Goal: Information Seeking & Learning: Learn about a topic

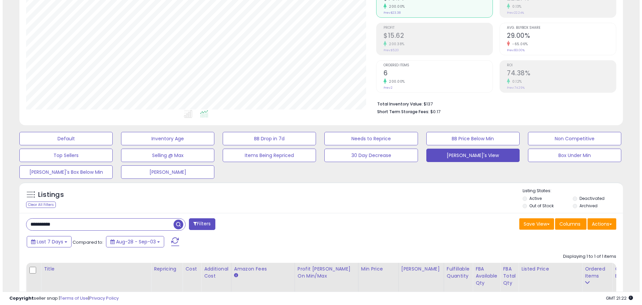
scroll to position [94, 0]
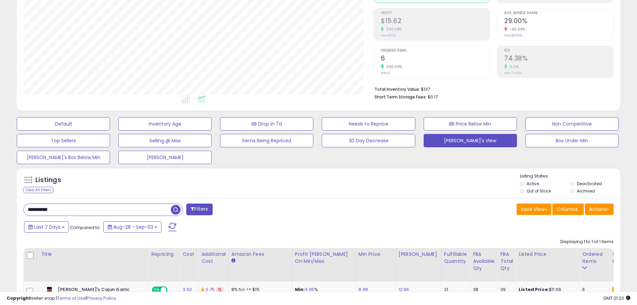
drag, startPoint x: 74, startPoint y: 209, endPoint x: 20, endPoint y: 207, distance: 54.6
click at [24, 209] on input "**********" at bounding box center [97, 210] width 147 height 12
paste input "text"
type input "**********"
click at [173, 208] on span "button" at bounding box center [176, 210] width 10 height 10
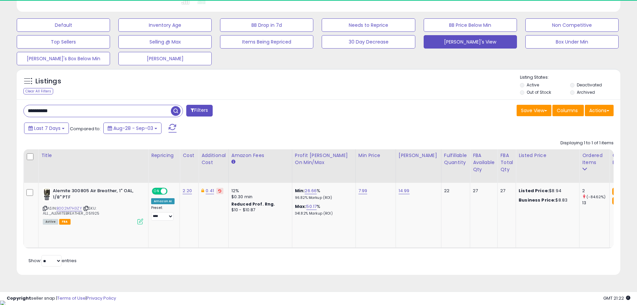
scroll to position [137, 350]
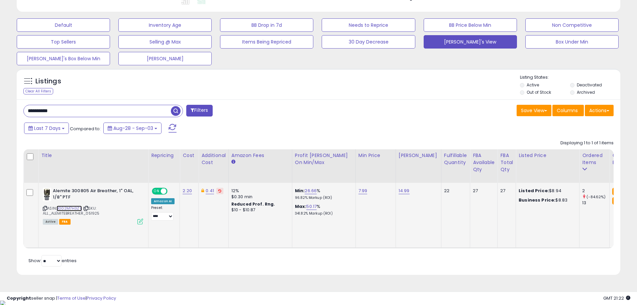
click at [74, 208] on link "B002M7H3ZY" at bounding box center [69, 208] width 25 height 6
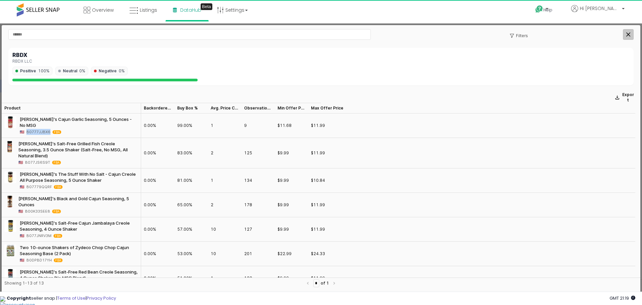
click at [627, 33] on icon "Close" at bounding box center [629, 34] width 4 height 4
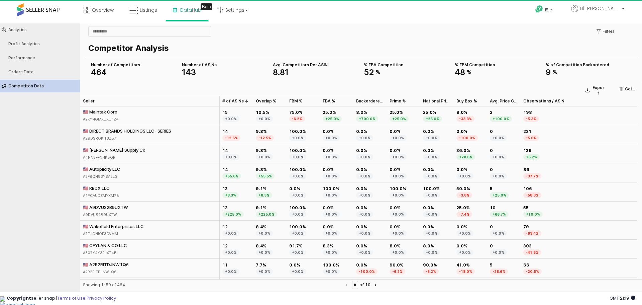
click at [114, 263] on div "🇺🇸 A2R2RITDJNW1Q6" at bounding box center [106, 264] width 46 height 6
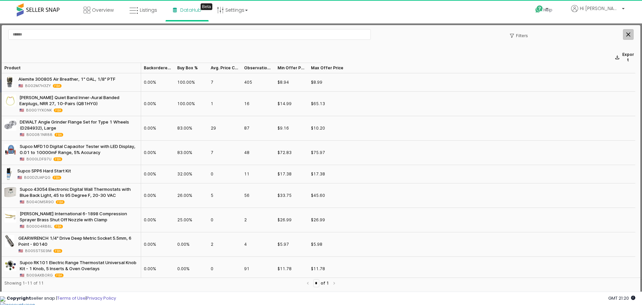
click at [626, 33] on div "Close" at bounding box center [629, 34] width 10 height 10
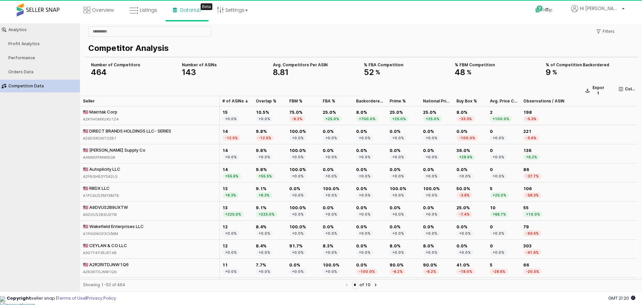
click at [108, 246] on div "🇺🇸 CEYLAN & CO LLC" at bounding box center [105, 245] width 44 height 6
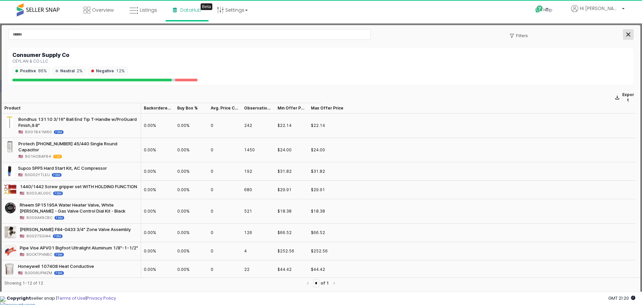
click at [631, 35] on div "Close" at bounding box center [629, 34] width 10 height 10
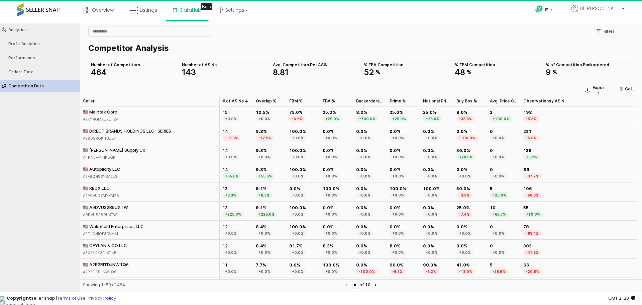
click at [106, 263] on div "🇺🇸 A2R2RITDJNW1Q6" at bounding box center [106, 264] width 46 height 6
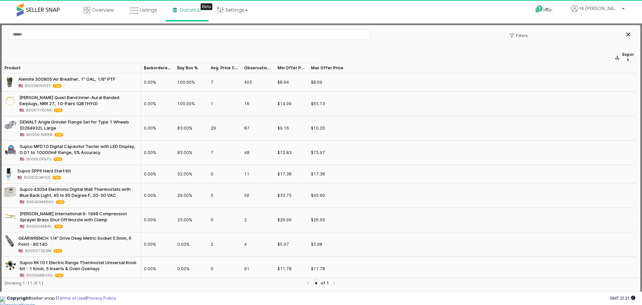
click at [37, 85] on span "B002M7H3ZY" at bounding box center [38, 86] width 26 height 6
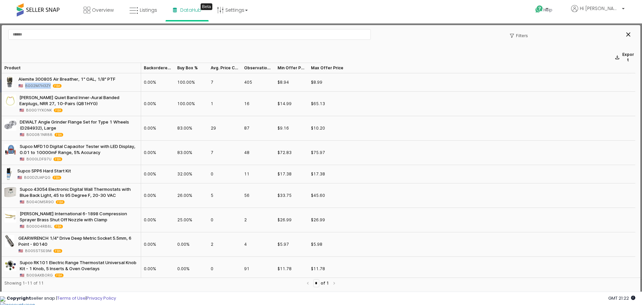
copy span "B002M7H3ZY"
click at [627, 33] on icon "Close" at bounding box center [629, 34] width 4 height 4
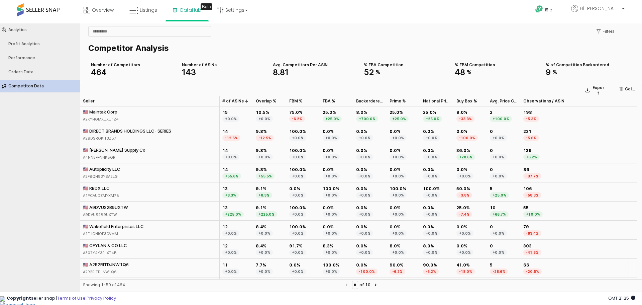
click at [108, 271] on div "A2R2RITDJNW1Q6" at bounding box center [106, 272] width 46 height 6
click at [108, 271] on div "Analytics Profit Analytics Performance Orders Data Competiton Data Filters Comp…" at bounding box center [321, 158] width 642 height 270
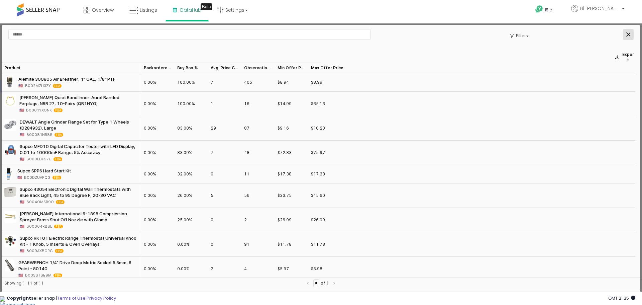
click at [626, 34] on div "Close" at bounding box center [629, 34] width 10 height 10
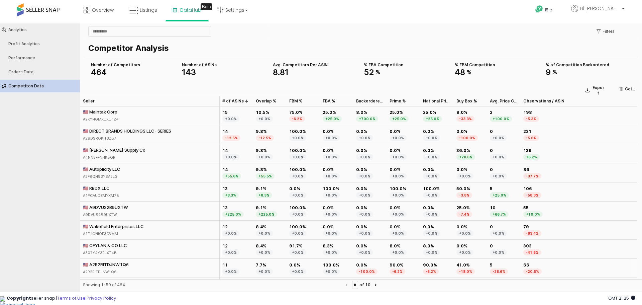
drag, startPoint x: 132, startPoint y: 264, endPoint x: 89, endPoint y: 265, distance: 42.8
click at [89, 265] on div "🇺🇸 A2R2RITDJNW1Q6 A2R2RITDJNW1Q6" at bounding box center [150, 268] width 140 height 19
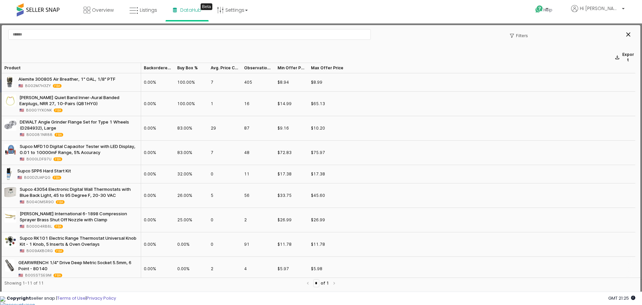
copy div "R2RITDJNW1Q6"
click at [628, 33] on icon "Close" at bounding box center [629, 34] width 4 height 4
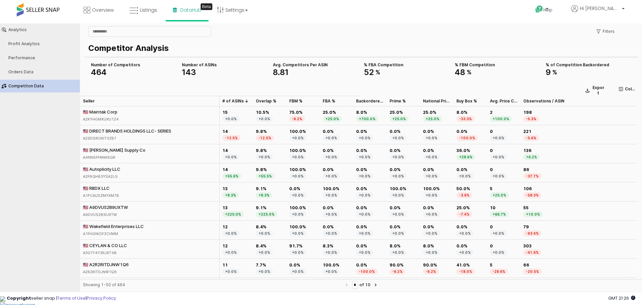
copy div "R2RITDJNW1Q6"
click at [110, 263] on div "🇺🇸 A2R2RITDJNW1Q6" at bounding box center [106, 264] width 46 height 6
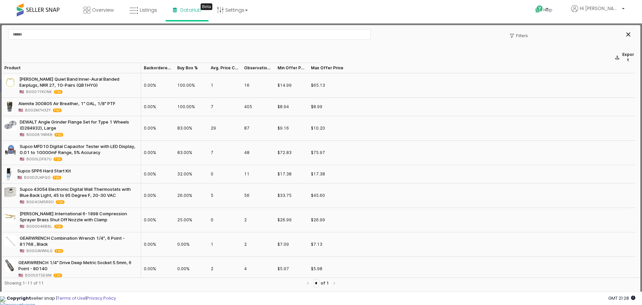
click at [42, 225] on span "B00004RB8L" at bounding box center [39, 226] width 26 height 6
click at [39, 224] on span "B00004RB8L" at bounding box center [39, 226] width 26 height 6
copy span "B00004RB8L"
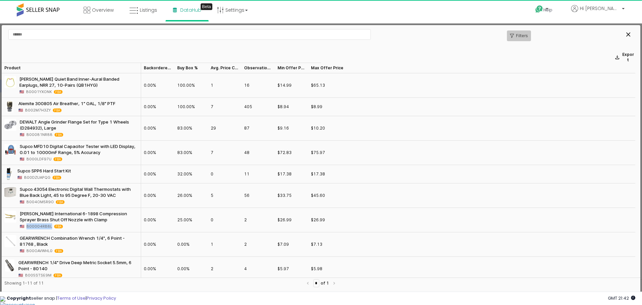
click at [524, 35] on p "Filters" at bounding box center [522, 35] width 12 height 5
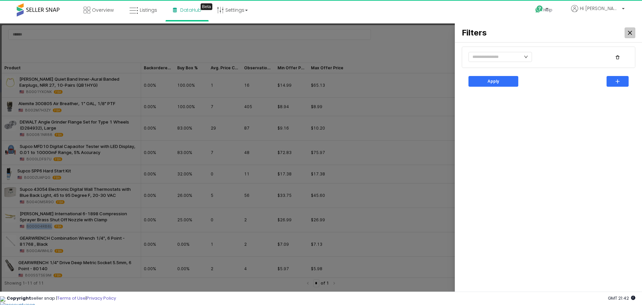
click at [632, 33] on div "Close" at bounding box center [630, 33] width 10 height 10
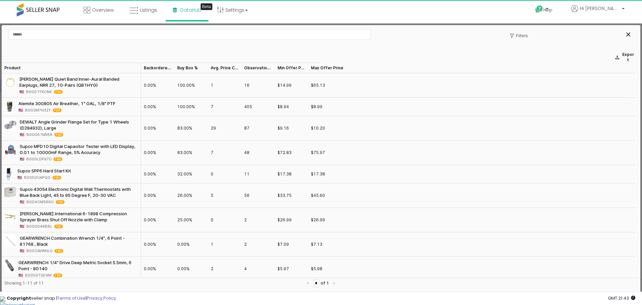
click at [45, 91] on span "B0001YXONK" at bounding box center [39, 92] width 26 height 6
copy span "B0001YXONK"
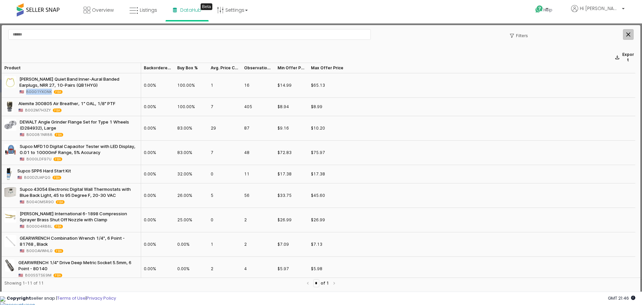
click at [626, 33] on div "Close" at bounding box center [629, 34] width 10 height 10
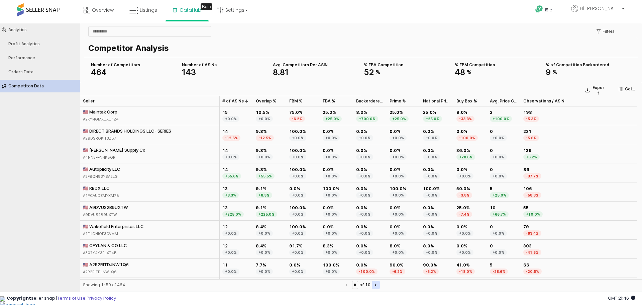
click at [379, 285] on button "Next page" at bounding box center [376, 285] width 8 height 8
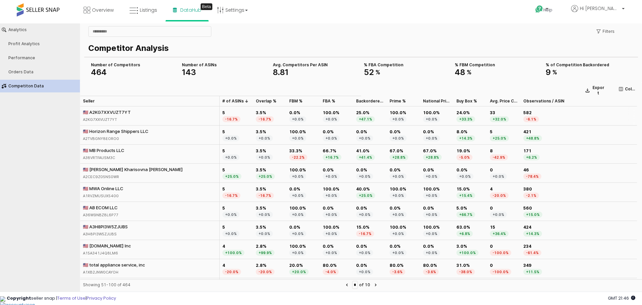
click at [111, 111] on div "🇺🇸 A2KG7XXVUZT7YT" at bounding box center [107, 112] width 48 height 6
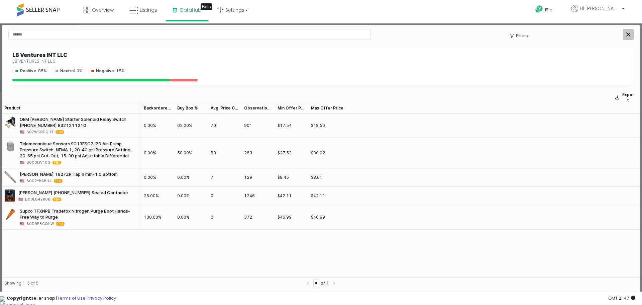
click at [628, 33] on icon "Close" at bounding box center [629, 34] width 4 height 4
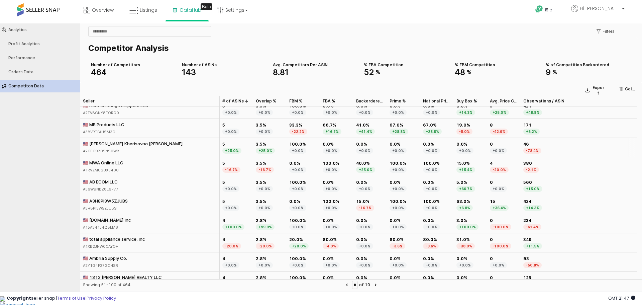
scroll to position [33, 0]
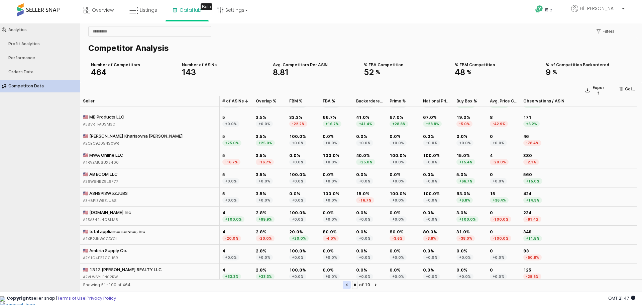
type input "*"
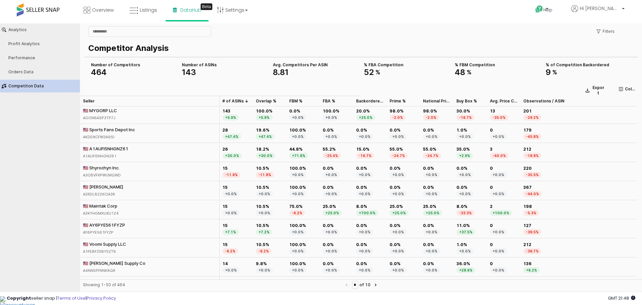
scroll to position [0, 0]
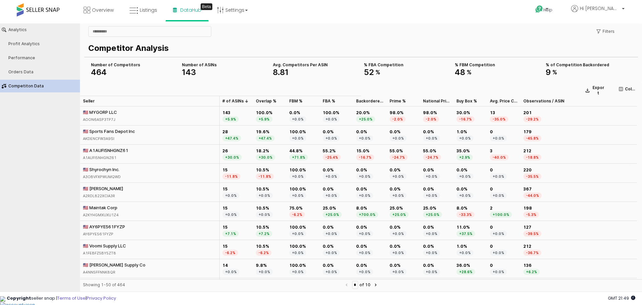
click at [104, 169] on div "🇺🇸 Shyrochyn Inc." at bounding box center [102, 169] width 38 height 6
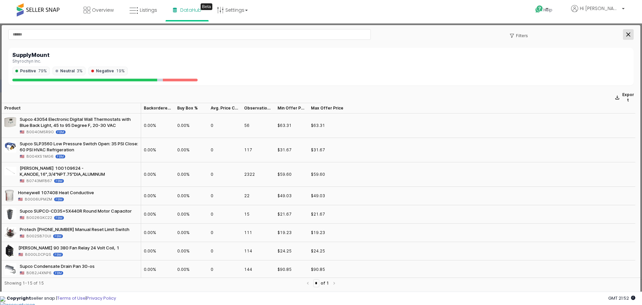
click at [628, 34] on icon "Close" at bounding box center [629, 34] width 4 height 4
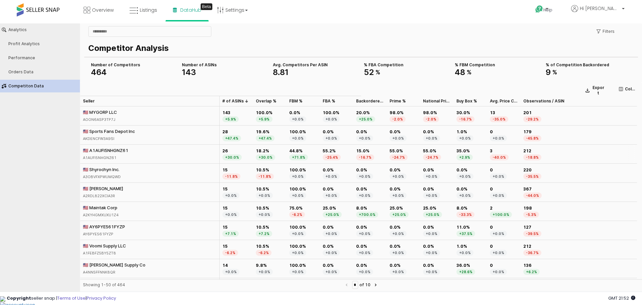
click at [110, 148] on div "🇺🇸 A1AUFI5NHGNZ61" at bounding box center [106, 150] width 46 height 6
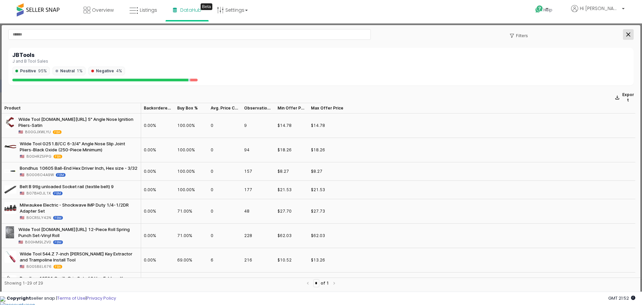
click at [628, 34] on icon "Close" at bounding box center [629, 34] width 4 height 4
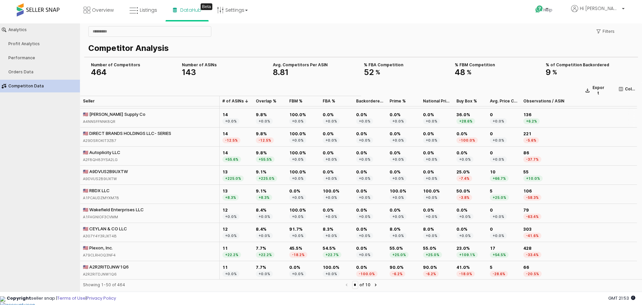
scroll to position [167, 0]
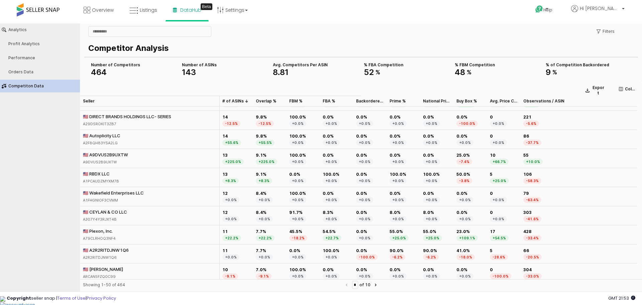
click at [98, 231] on div "🇺🇸 Plexon, Inc." at bounding box center [99, 231] width 33 height 6
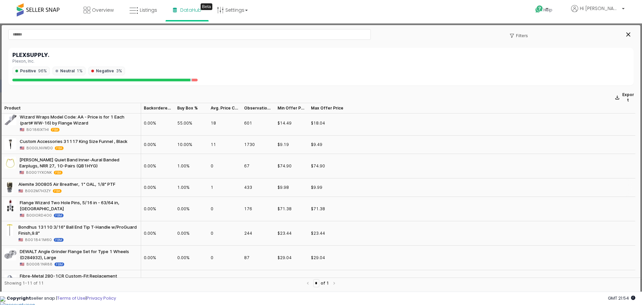
scroll to position [0, 0]
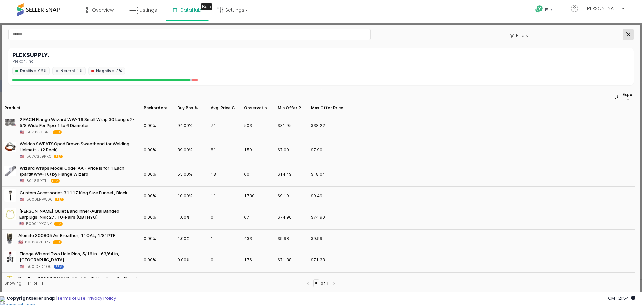
click at [630, 31] on div "Close" at bounding box center [629, 34] width 10 height 10
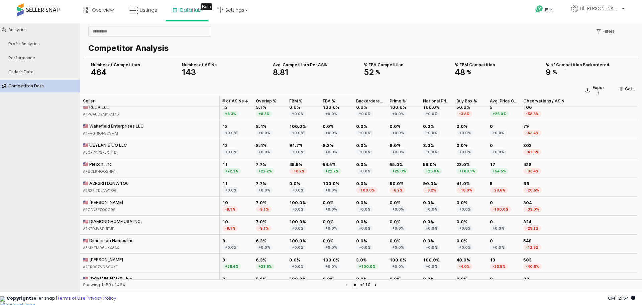
scroll to position [268, 0]
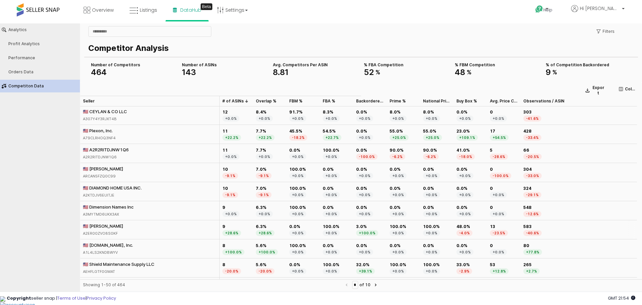
click at [110, 226] on div "🇺🇸 [PERSON_NAME]" at bounding box center [103, 226] width 40 height 6
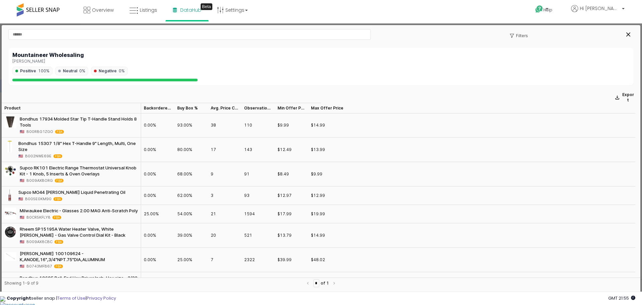
scroll to position [0, 0]
click at [73, 117] on div "Bondhus 17934 Molded Star Tip T-Handle Stand Holds 8 Tools" at bounding box center [79, 122] width 118 height 12
click at [39, 132] on span "B00RBG1ZGO" at bounding box center [39, 132] width 27 height 6
copy span "B00RBG1ZGO"
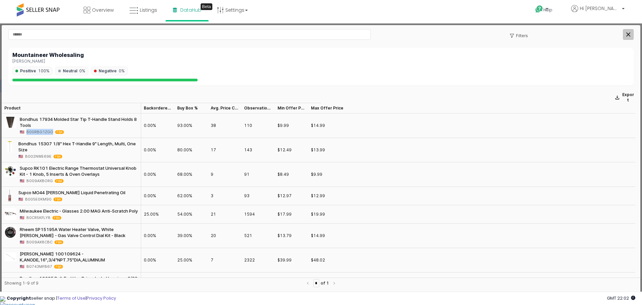
click at [629, 32] on icon "Close" at bounding box center [629, 34] width 4 height 4
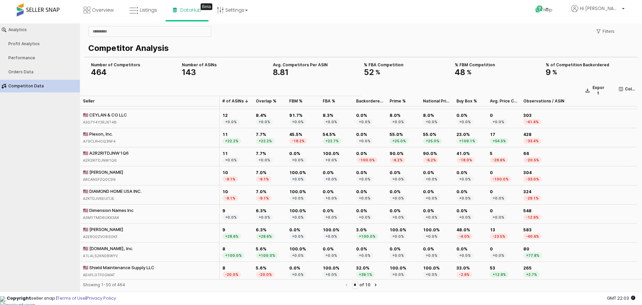
scroll to position [268, 0]
